Goal: Navigation & Orientation: Find specific page/section

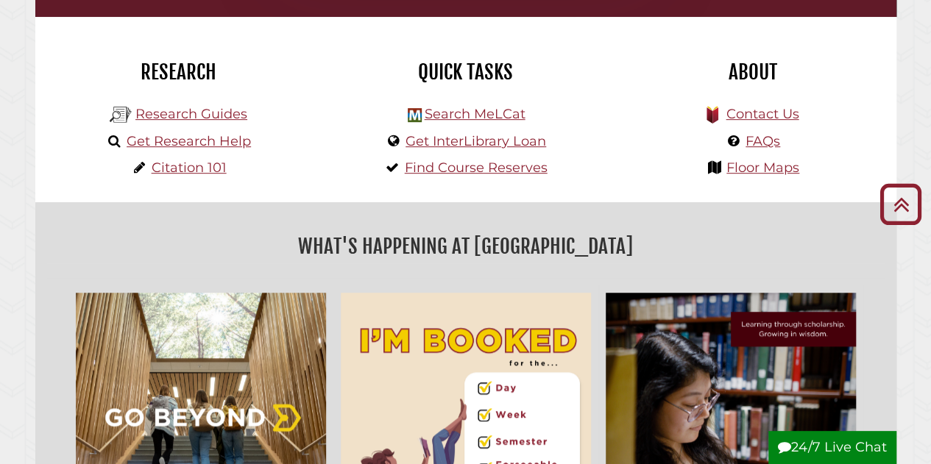
scroll to position [341, 0]
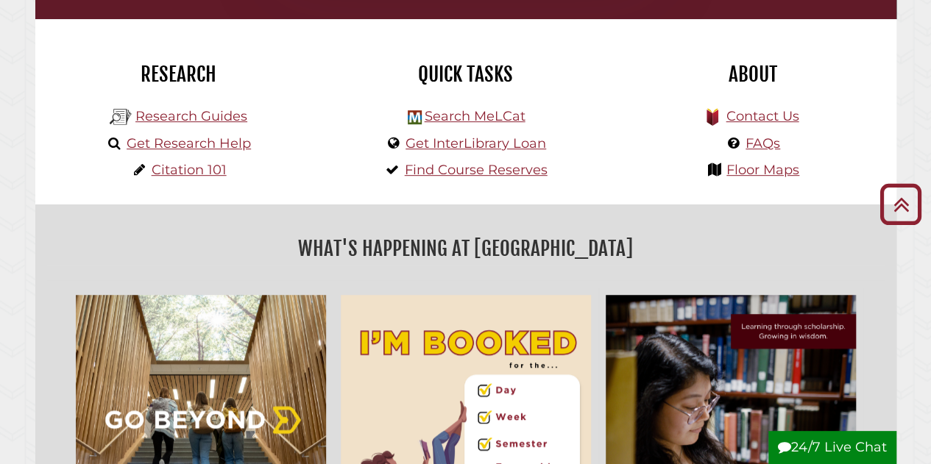
drag, startPoint x: 938, startPoint y: 52, endPoint x: 922, endPoint y: 126, distance: 75.3
click at [177, 171] on link "Citation 101" at bounding box center [189, 170] width 75 height 16
click at [494, 115] on link "Search MeLCat" at bounding box center [474, 116] width 101 height 16
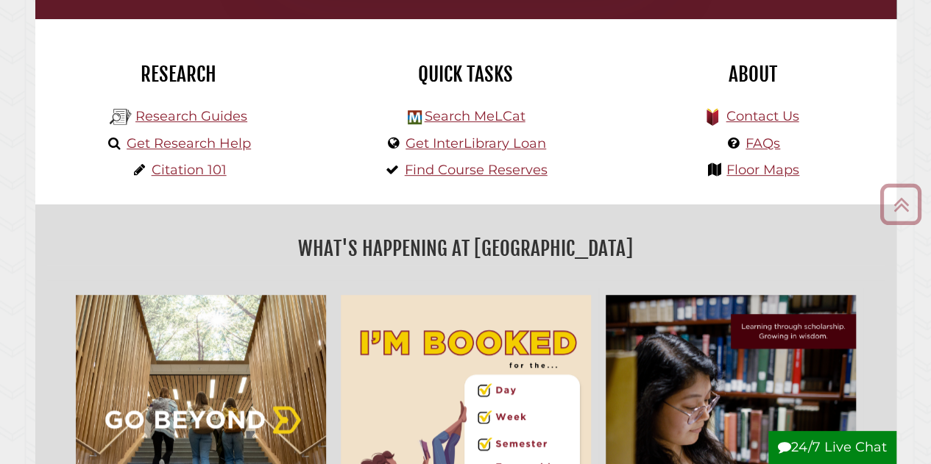
scroll to position [280, 839]
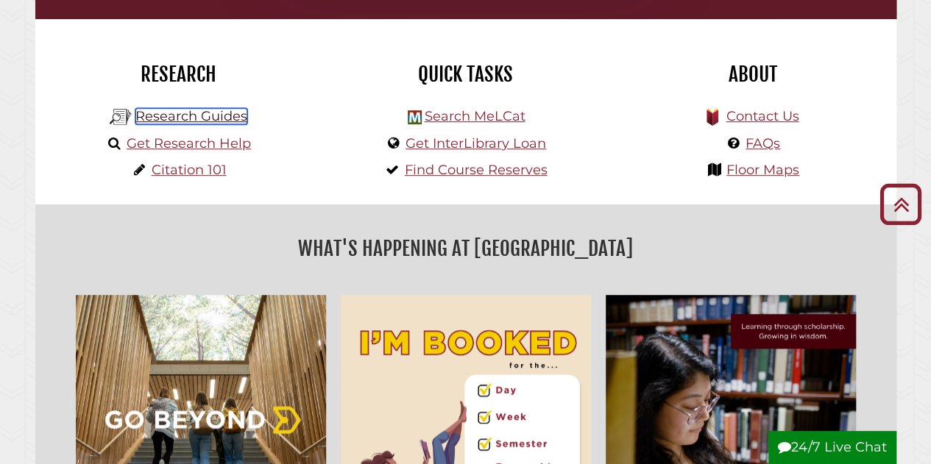
click at [206, 120] on link "Research Guides" at bounding box center [191, 116] width 112 height 16
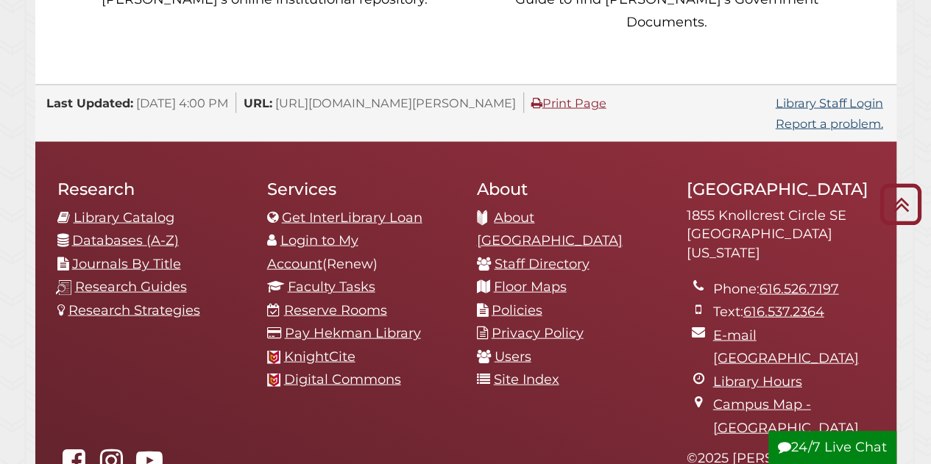
scroll to position [1483, 0]
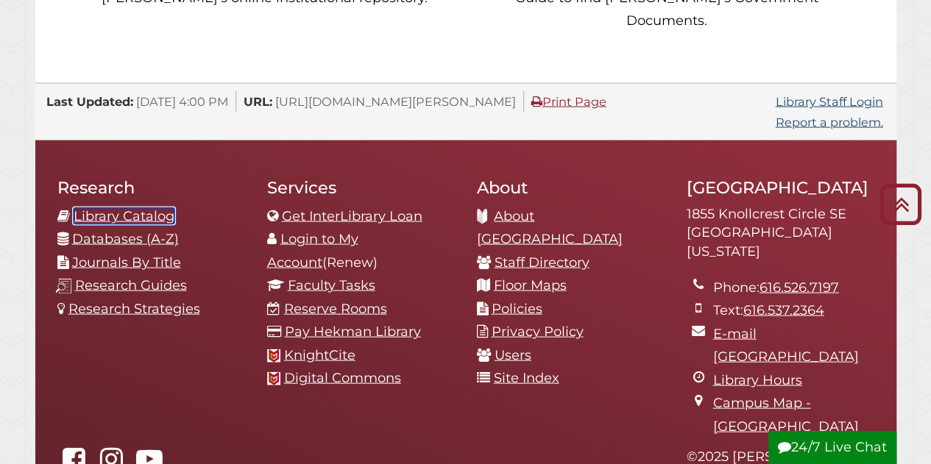
click at [99, 208] on link "Library Catalog" at bounding box center [124, 216] width 101 height 16
